Goal: Find contact information: Find contact information

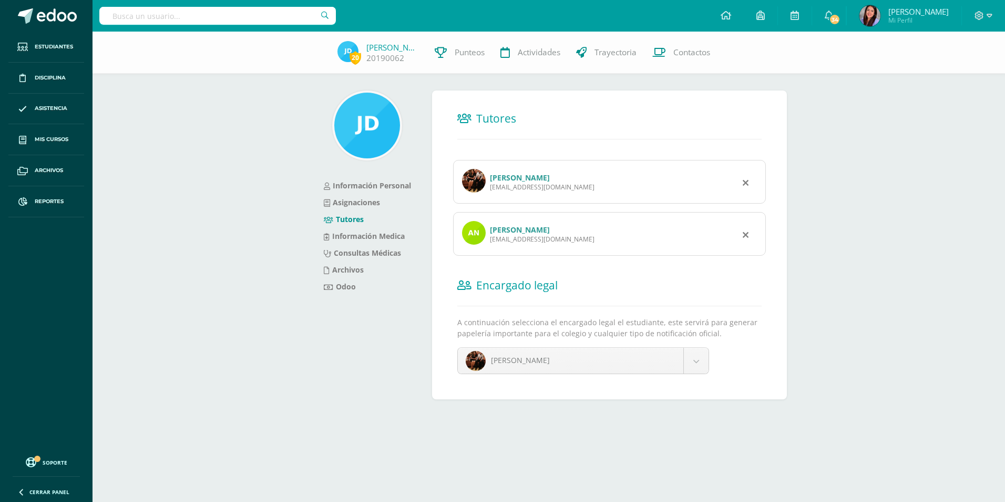
click at [218, 13] on input "text" at bounding box center [217, 16] width 237 height 18
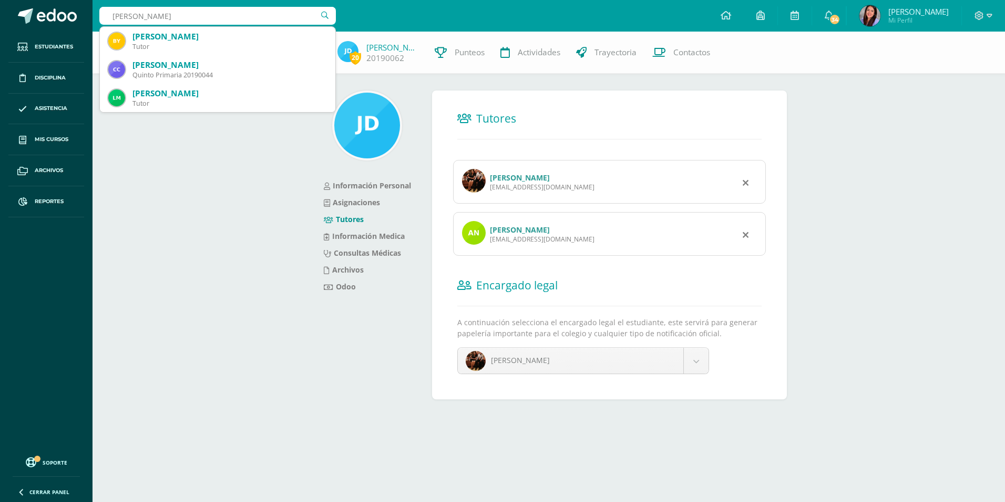
type input "enrique contreras"
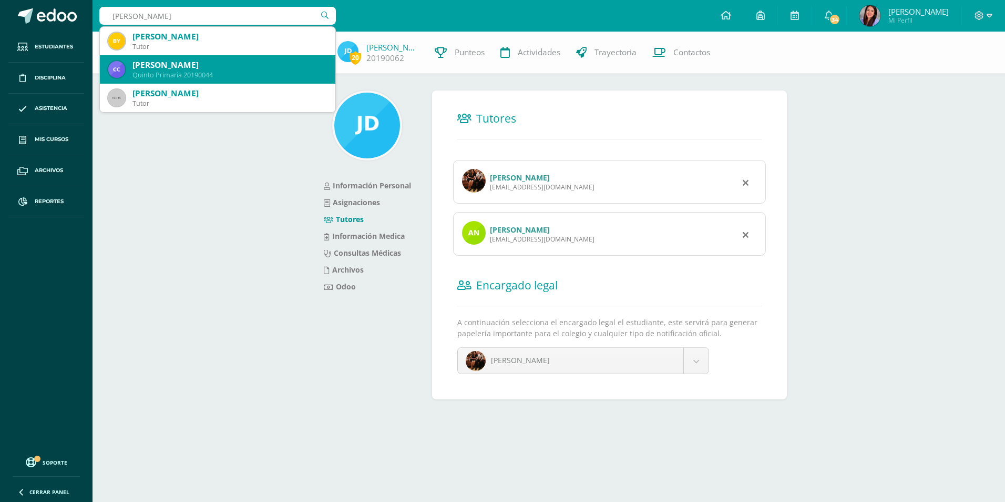
click at [218, 72] on div "Quinto Primaria 20190044" at bounding box center [230, 74] width 195 height 9
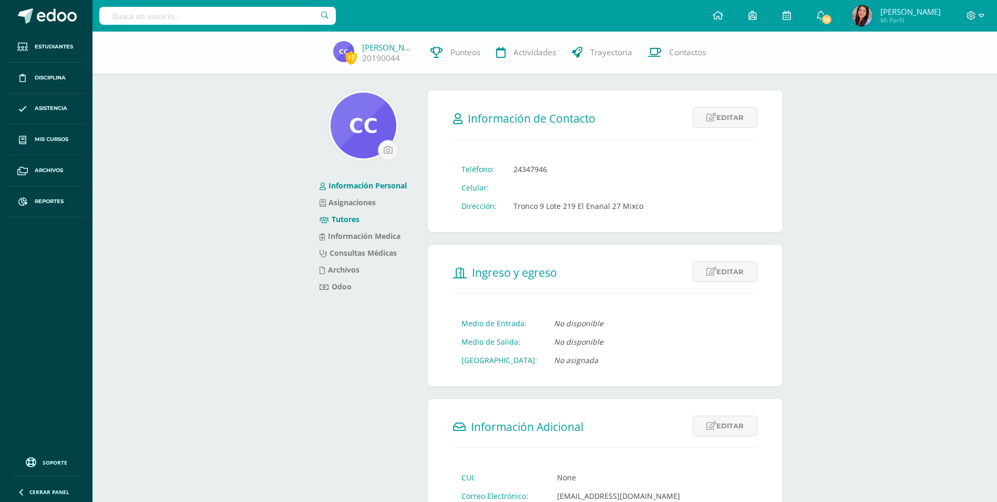
click at [354, 224] on li "Tutores" at bounding box center [363, 219] width 87 height 17
click at [354, 219] on link "Tutores" at bounding box center [340, 219] width 40 height 10
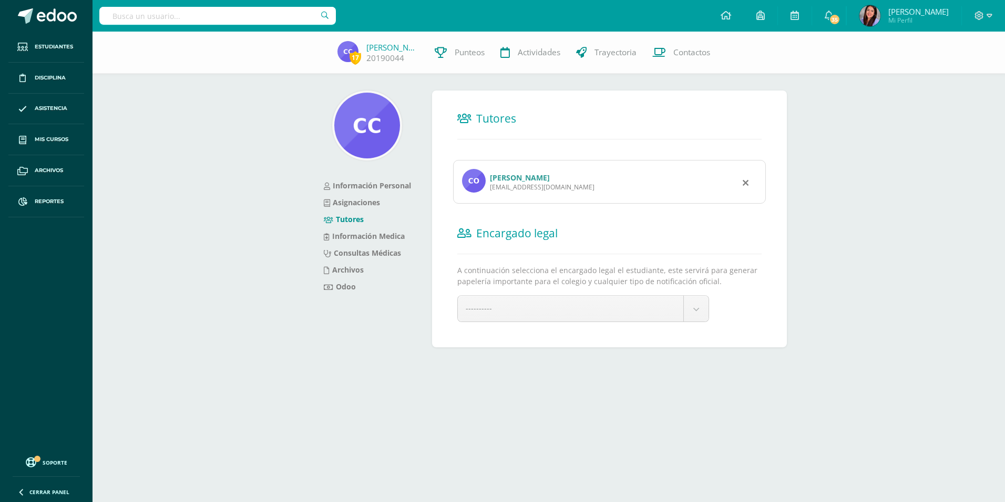
drag, startPoint x: 584, startPoint y: 188, endPoint x: 490, endPoint y: 187, distance: 94.1
click at [490, 187] on div "Fernanda Guzman ferguzman1690@gmail.com" at bounding box center [609, 182] width 313 height 44
copy div "ferguzman1690@gmail.com"
click at [288, 20] on input "text" at bounding box center [217, 16] width 237 height 18
type input "serrano"
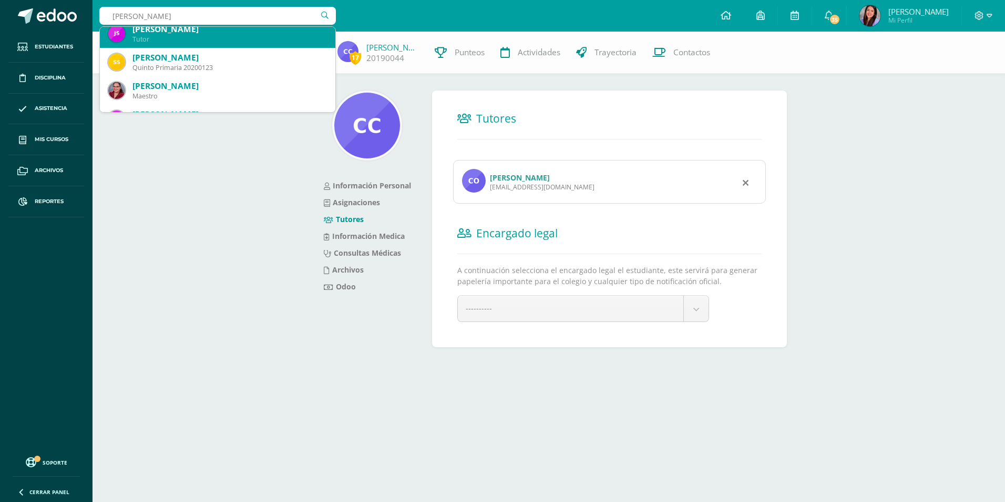
scroll to position [105, 0]
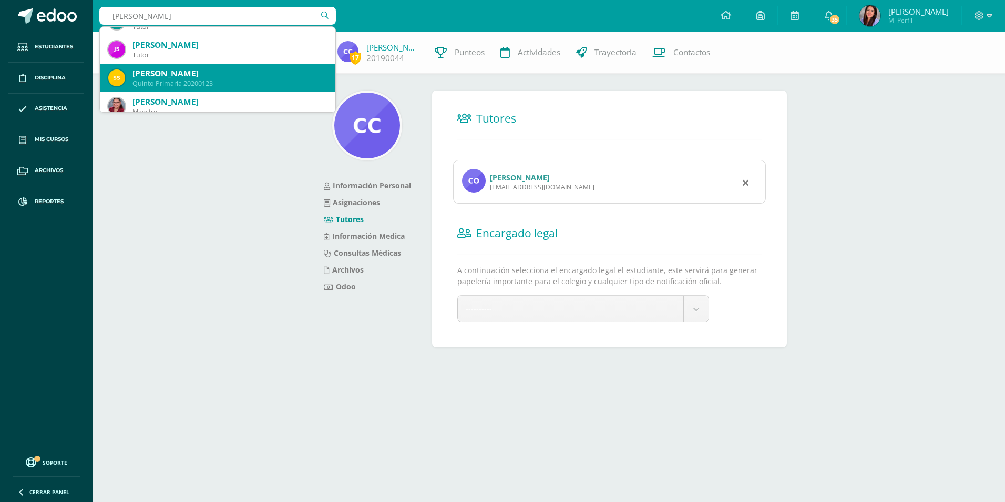
click at [198, 70] on div "[PERSON_NAME]" at bounding box center [230, 73] width 195 height 11
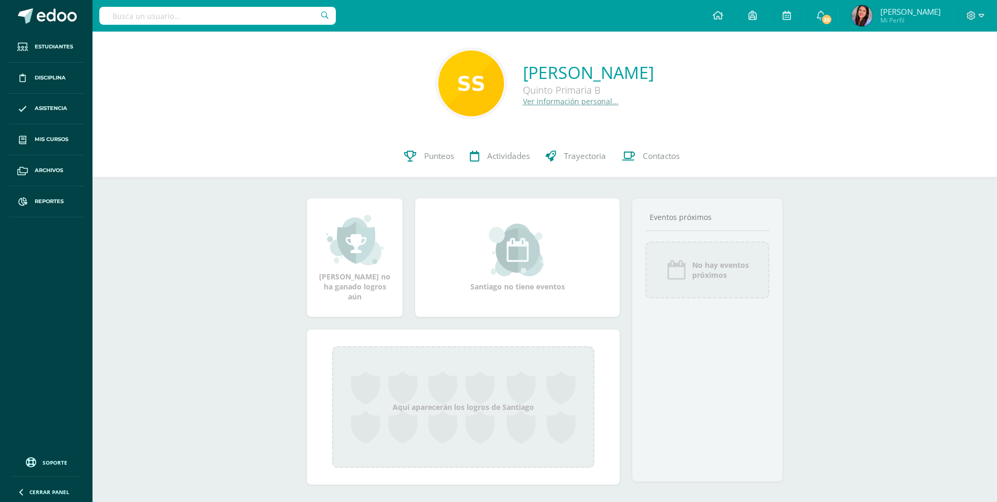
click at [546, 106] on link "Ver información personal..." at bounding box center [571, 101] width 96 height 10
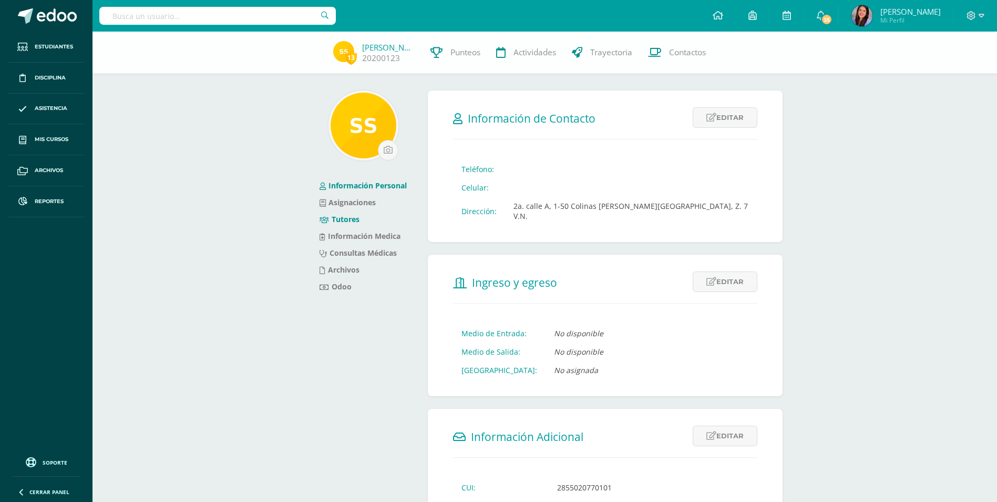
click at [347, 218] on link "Tutores" at bounding box center [340, 219] width 40 height 10
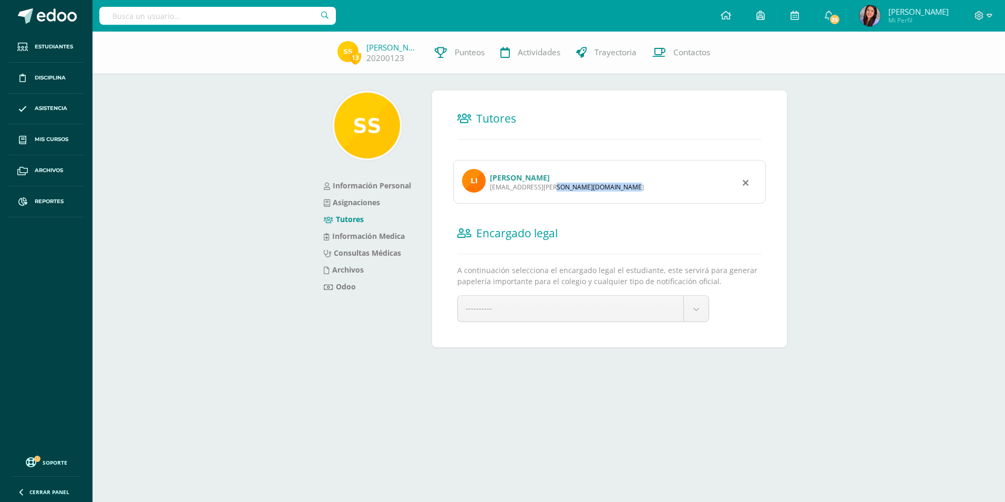
drag, startPoint x: 577, startPoint y: 187, endPoint x: 490, endPoint y: 190, distance: 87.4
click at [490, 190] on div "[EMAIL_ADDRESS][PERSON_NAME][DOMAIN_NAME]" at bounding box center [567, 186] width 154 height 9
copy div "[EMAIL_ADDRESS][PERSON_NAME][DOMAIN_NAME]"
click at [846, 222] on div "13 Santiago Serrano 20200123 Punteos Actividades Trayectoria Contactos Informac…" at bounding box center [549, 206] width 913 height 349
click at [885, 333] on div "13 Santiago Serrano 20200123 Punteos Actividades Trayectoria Contactos Informac…" at bounding box center [549, 206] width 913 height 349
